Goal: Information Seeking & Learning: Check status

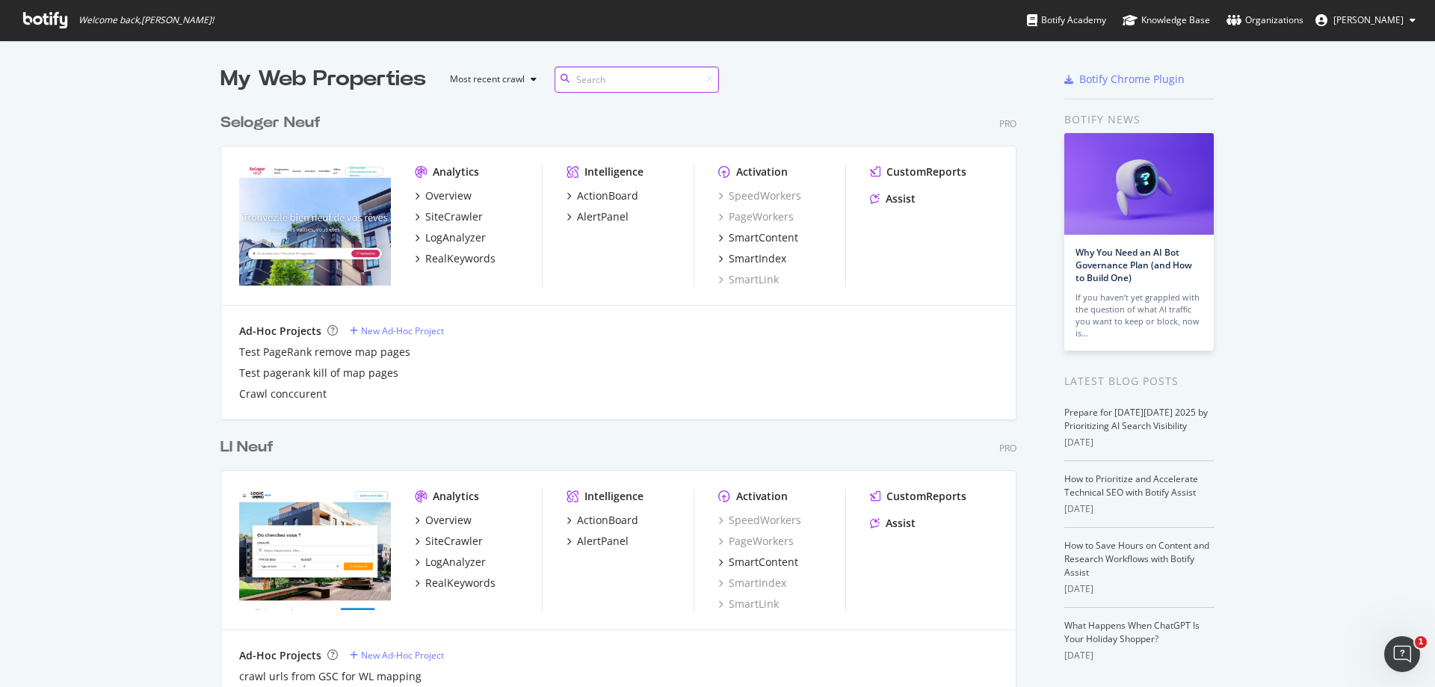
click at [608, 78] on input at bounding box center [637, 80] width 164 height 26
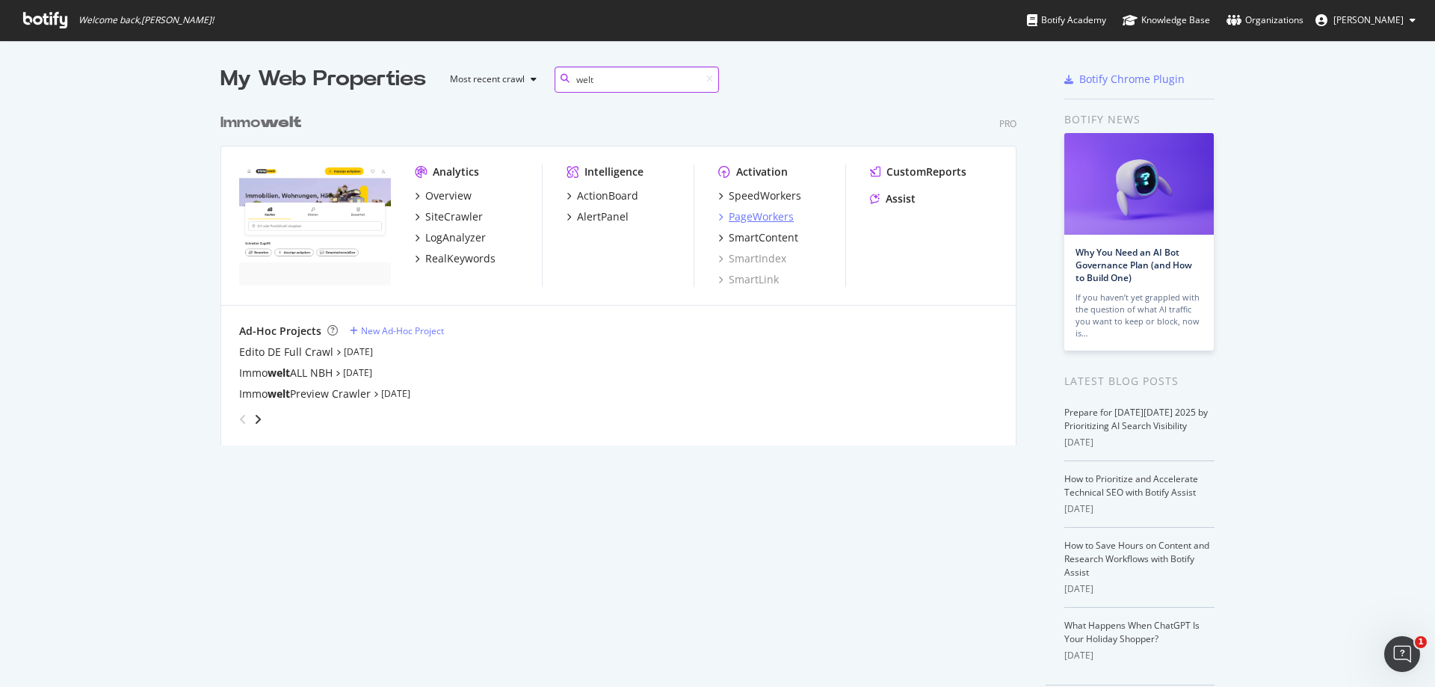
type input "welt"
click at [746, 221] on div "PageWorkers" at bounding box center [761, 216] width 65 height 15
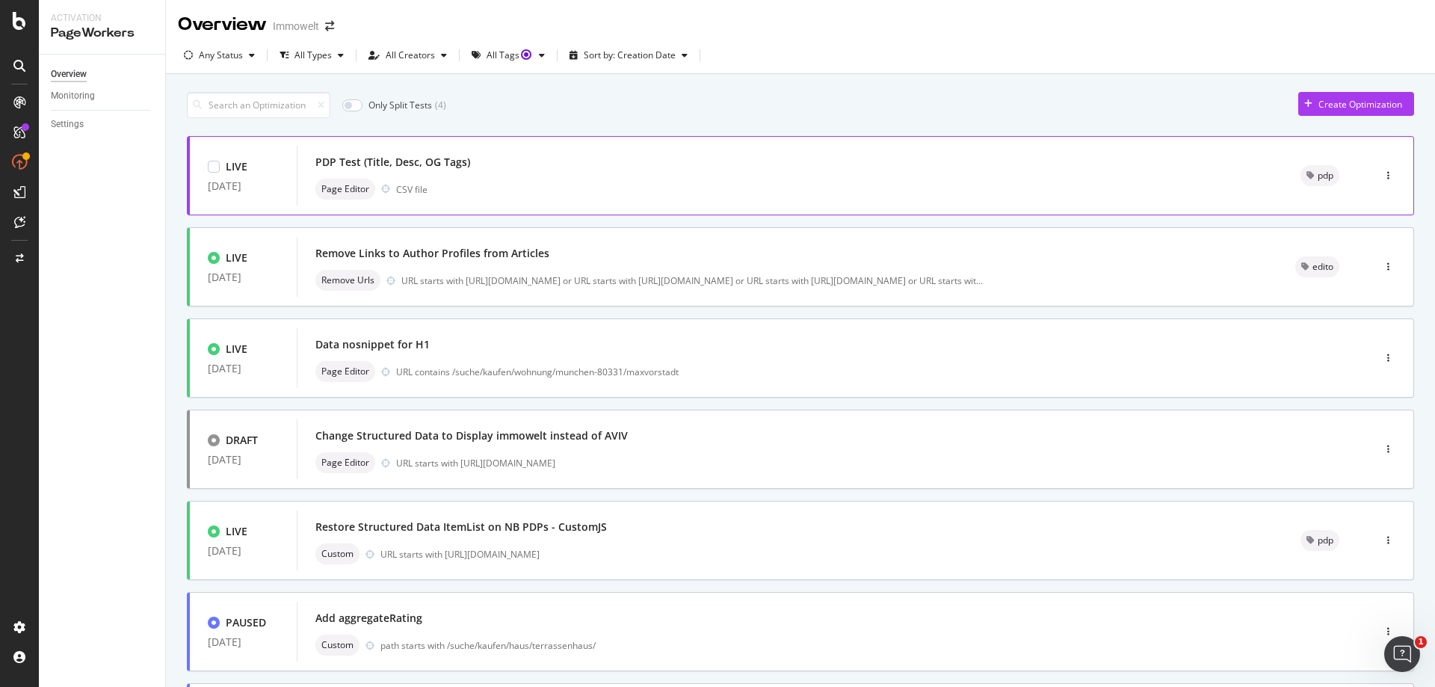
click at [707, 188] on div "Page Editor CSV file" at bounding box center [789, 189] width 949 height 21
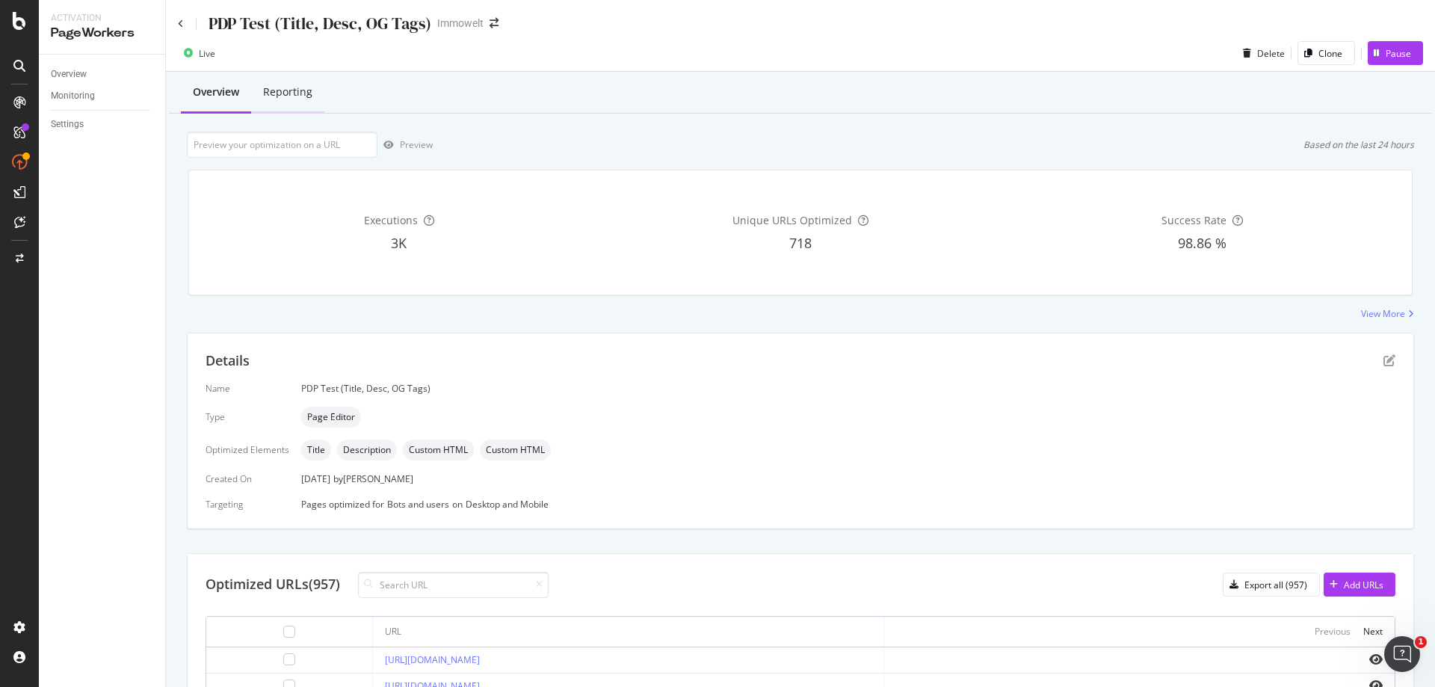
click at [278, 99] on div "Reporting" at bounding box center [287, 91] width 49 height 15
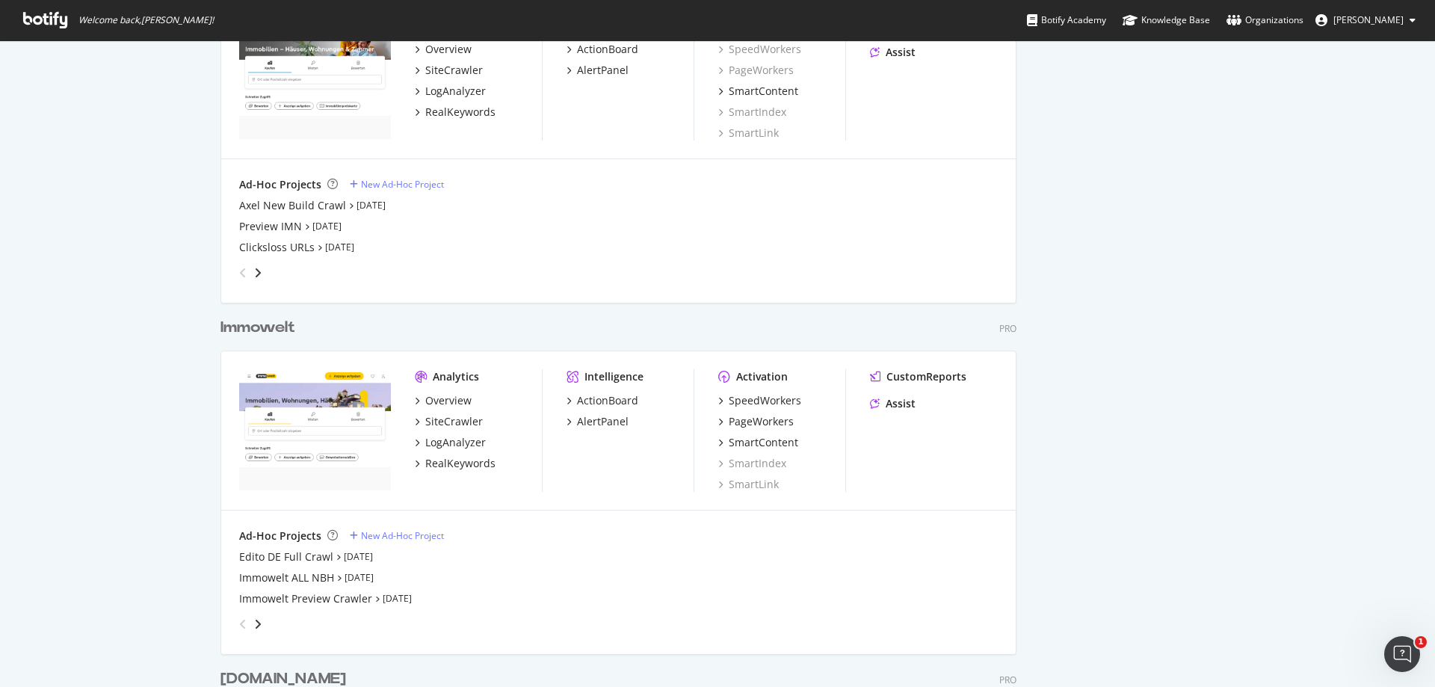
scroll to position [2254, 0]
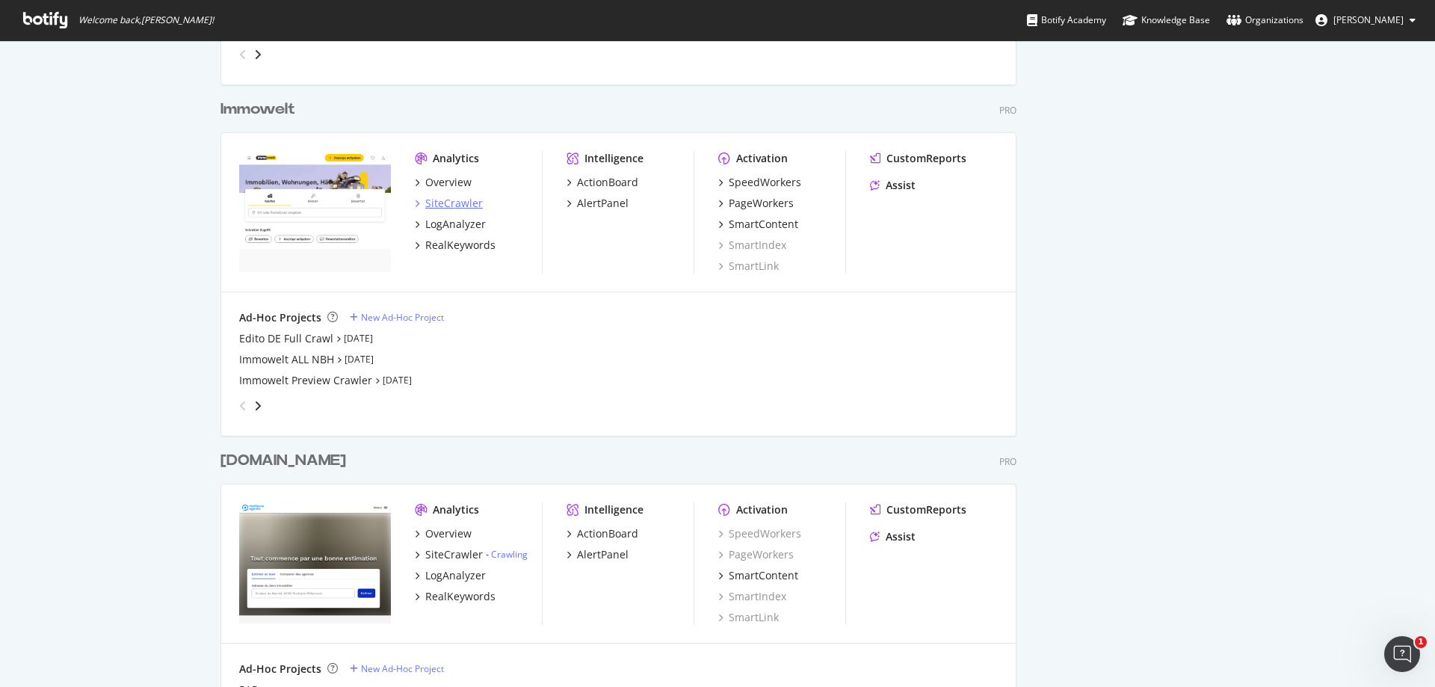
click at [466, 202] on div "SiteCrawler" at bounding box center [454, 203] width 58 height 15
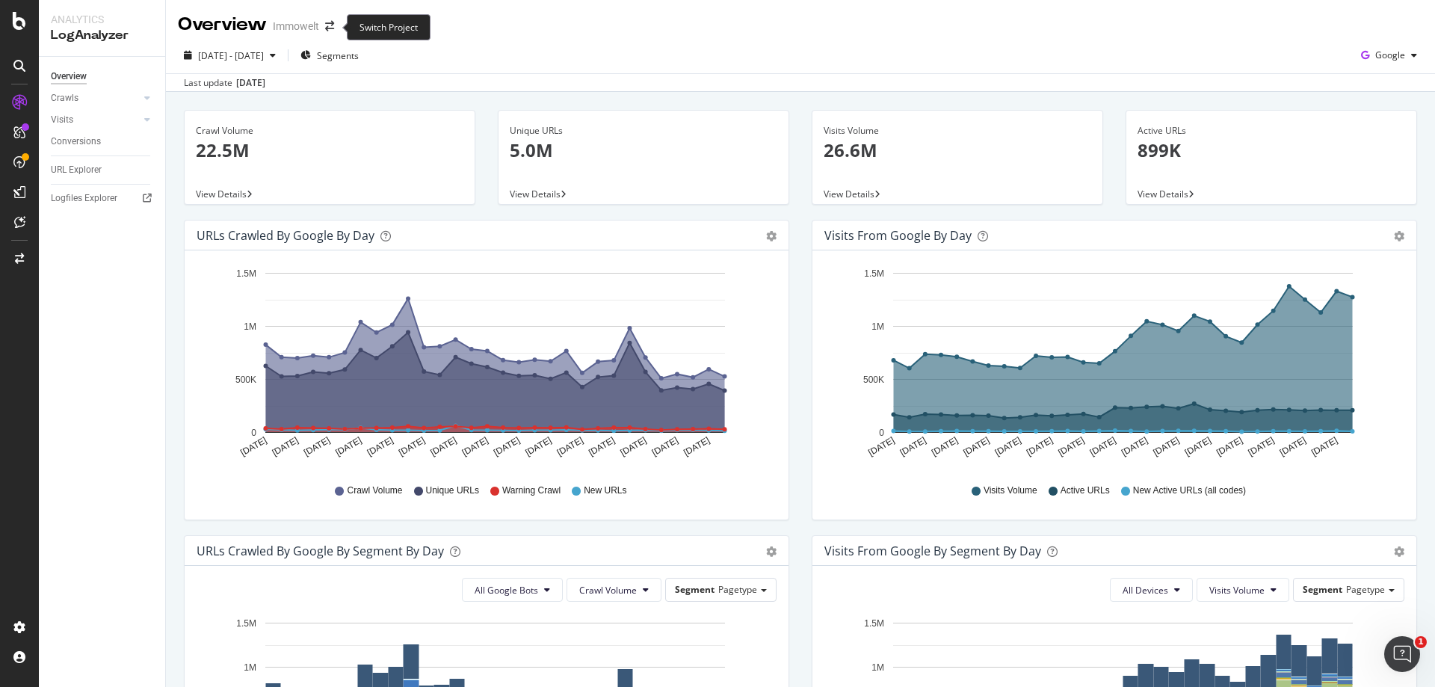
click at [336, 28] on span at bounding box center [329, 26] width 21 height 10
click at [334, 28] on icon "arrow-right-arrow-left" at bounding box center [329, 26] width 9 height 10
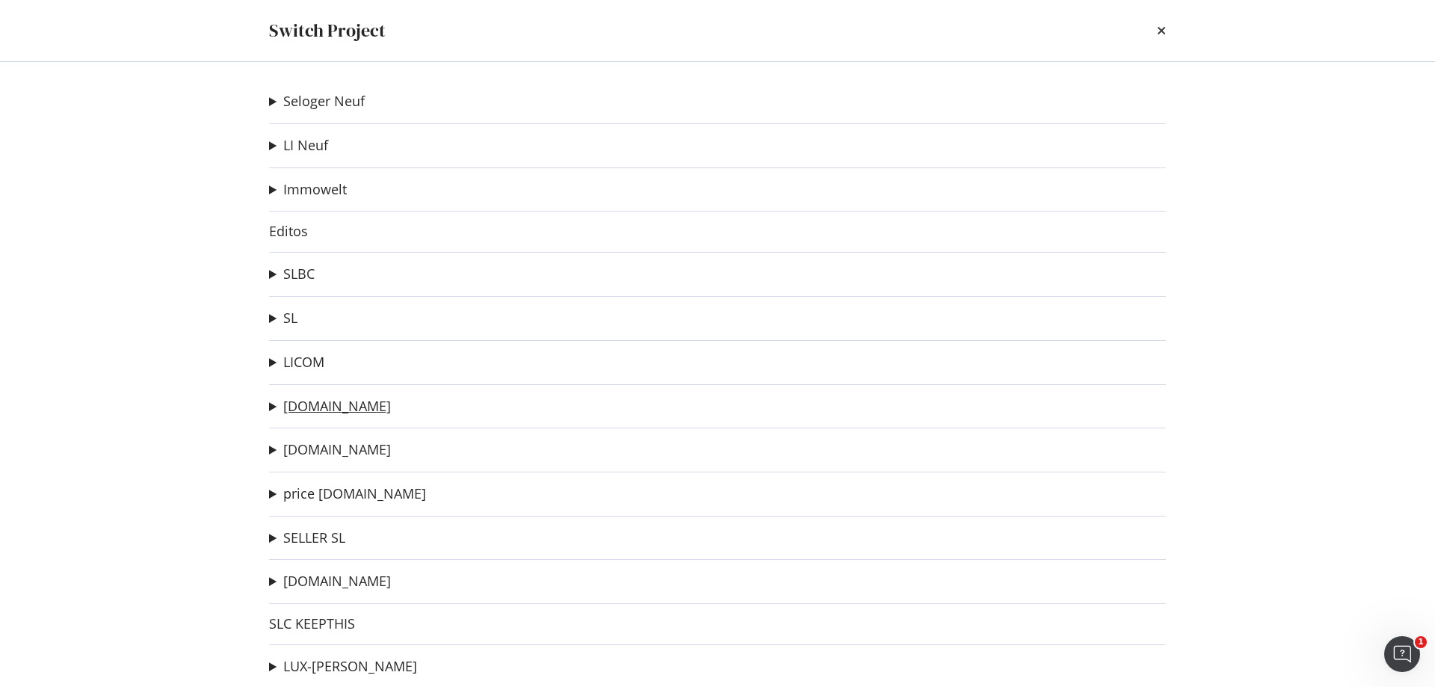
click at [311, 409] on link "[DOMAIN_NAME]" at bounding box center [337, 406] width 108 height 16
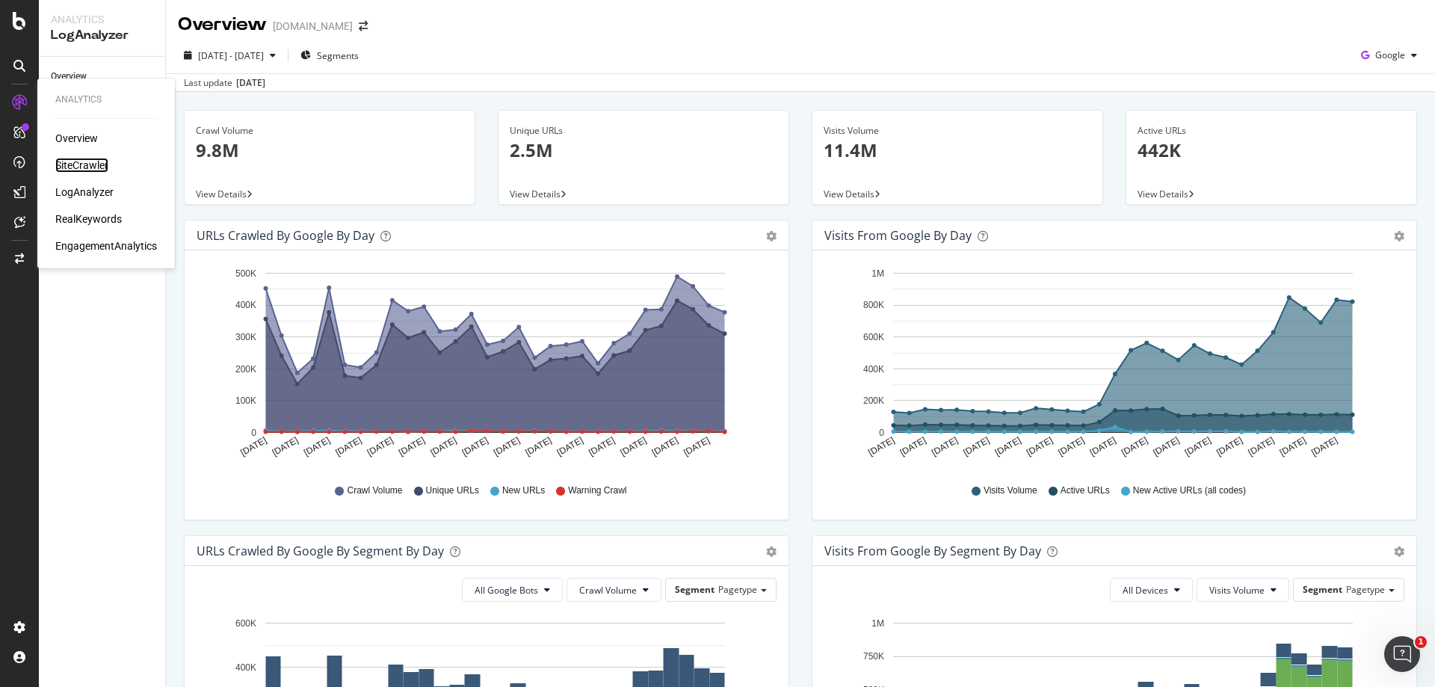
click at [74, 164] on div "SiteCrawler" at bounding box center [81, 165] width 53 height 15
click at [67, 164] on div "SiteCrawler" at bounding box center [81, 165] width 53 height 15
